Goal: Information Seeking & Learning: Learn about a topic

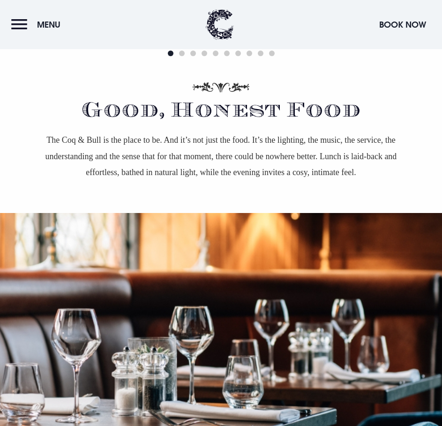
scroll to position [797, 0]
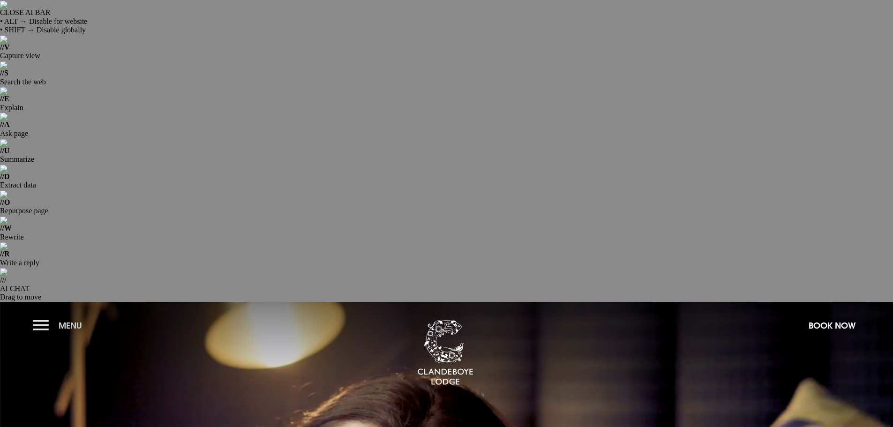
click at [37, 315] on button "Menu" at bounding box center [60, 325] width 54 height 20
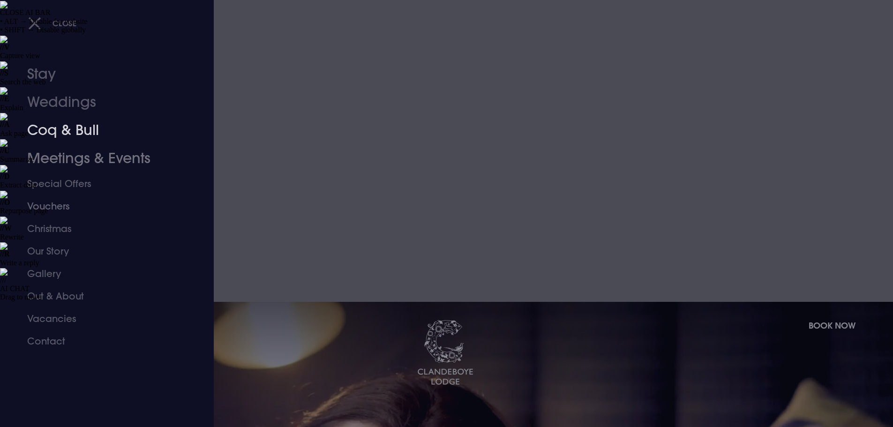
drag, startPoint x: 64, startPoint y: 130, endPoint x: 211, endPoint y: 145, distance: 147.9
click at [64, 130] on link "Coq & Bull" at bounding box center [101, 130] width 148 height 28
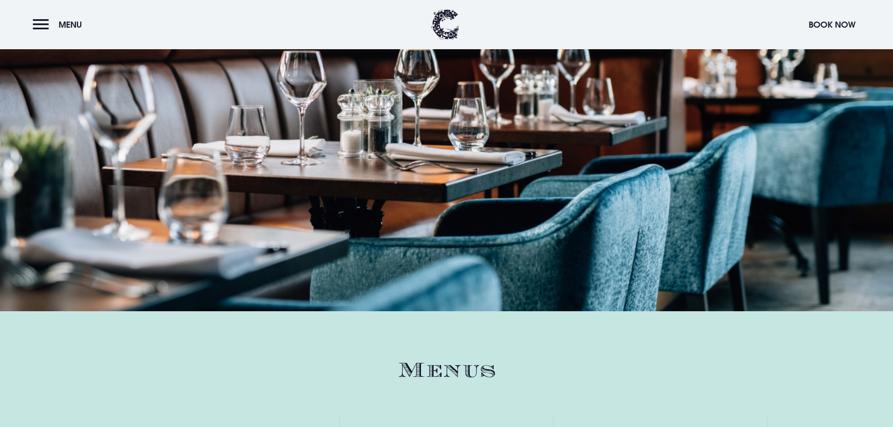
scroll to position [1406, 0]
